Goal: Transaction & Acquisition: Purchase product/service

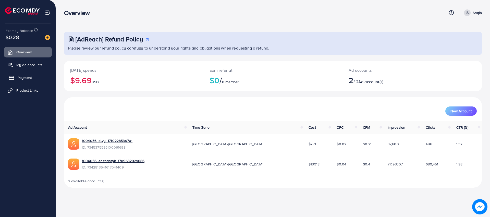
click at [20, 82] on link "Payment" at bounding box center [28, 77] width 48 height 10
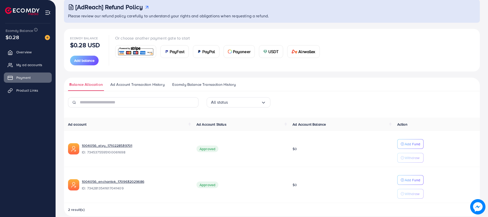
scroll to position [40, 0]
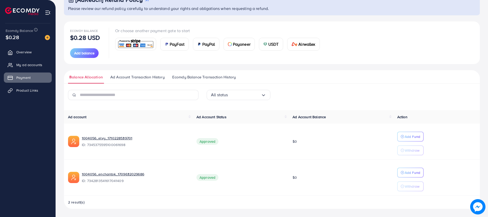
click at [174, 45] on span "PayFast" at bounding box center [177, 44] width 15 height 6
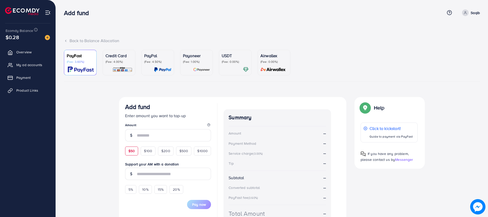
click at [136, 150] on div "$50" at bounding box center [131, 150] width 13 height 9
type input "**"
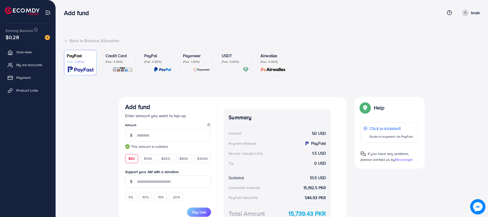
scroll to position [43, 0]
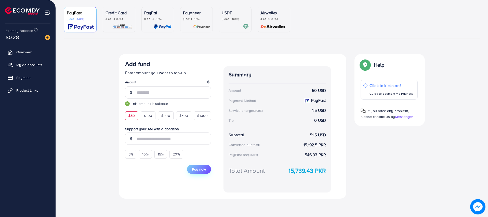
click at [200, 168] on span "Pay now" at bounding box center [199, 169] width 14 height 5
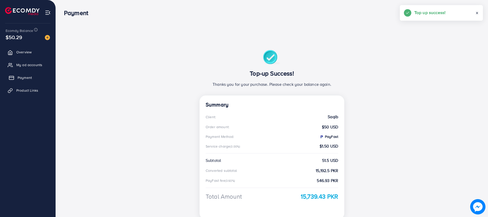
click at [18, 76] on span "Payment" at bounding box center [25, 77] width 14 height 5
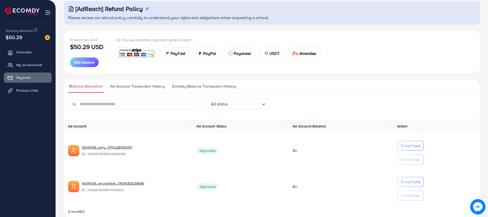
scroll to position [40, 0]
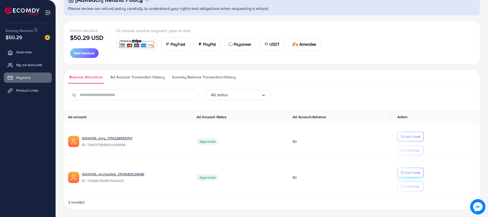
click at [415, 174] on p "Add Fund" at bounding box center [413, 172] width 16 height 6
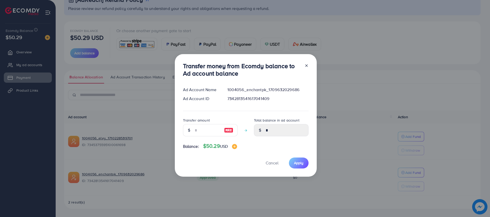
click at [225, 133] on img at bounding box center [228, 130] width 9 height 6
type input "**"
type input "*****"
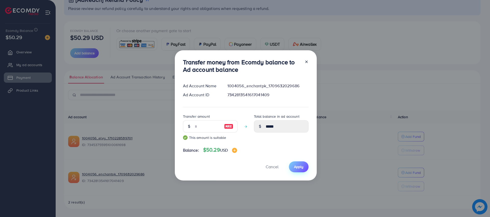
click at [299, 167] on span "Apply" at bounding box center [298, 166] width 9 height 5
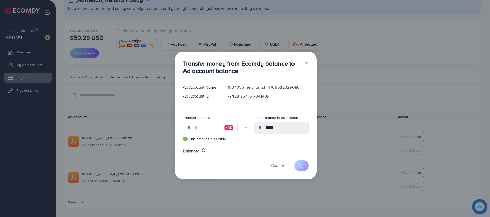
type input "*"
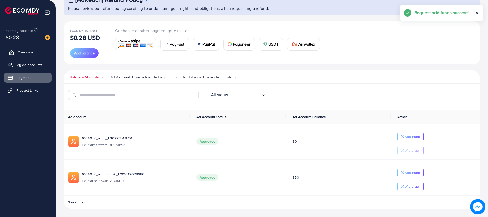
click at [26, 52] on span "Overview" at bounding box center [25, 51] width 15 height 5
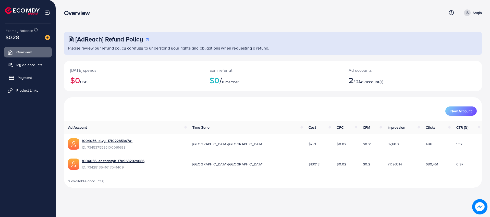
click at [37, 77] on link "Payment" at bounding box center [28, 77] width 48 height 10
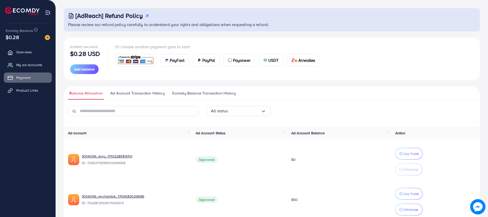
scroll to position [48, 0]
